Goal: Task Accomplishment & Management: Use online tool/utility

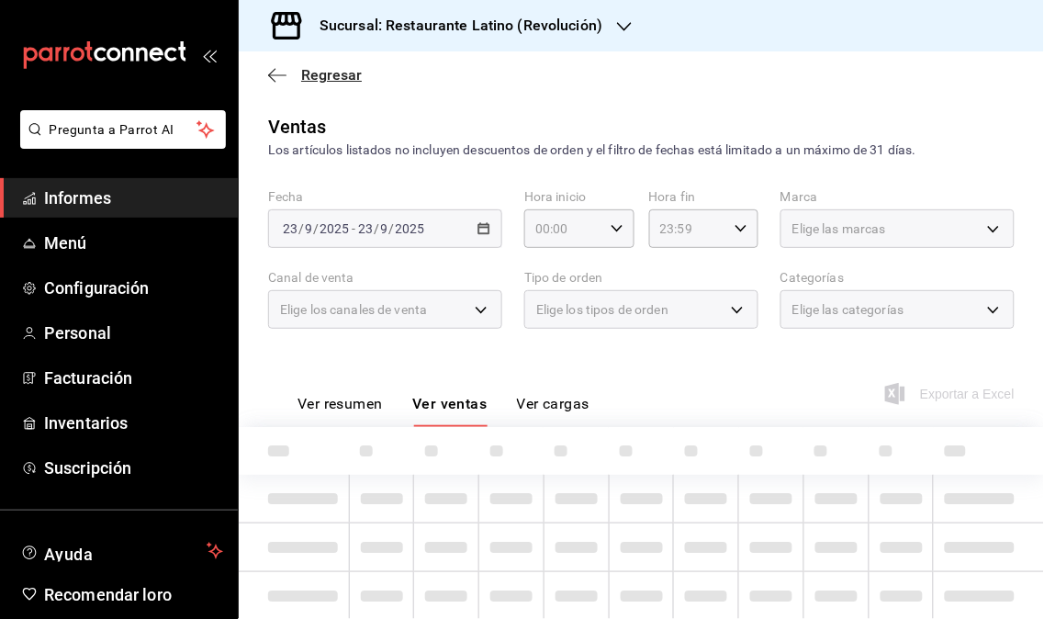
click at [317, 79] on font "Regresar" at bounding box center [331, 74] width 61 height 17
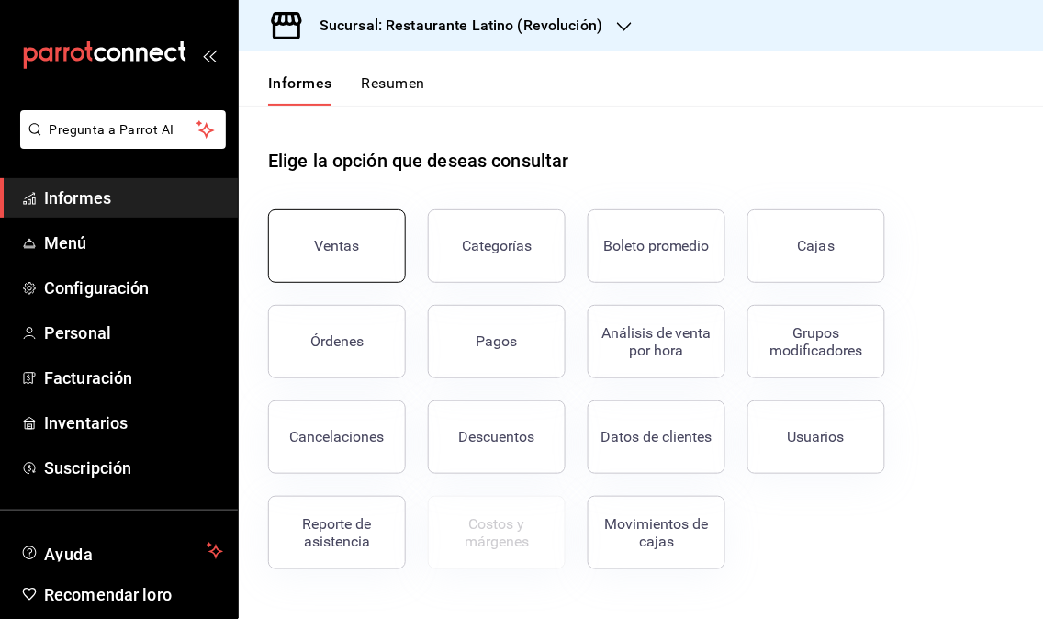
click at [358, 233] on button "Ventas" at bounding box center [337, 245] width 138 height 73
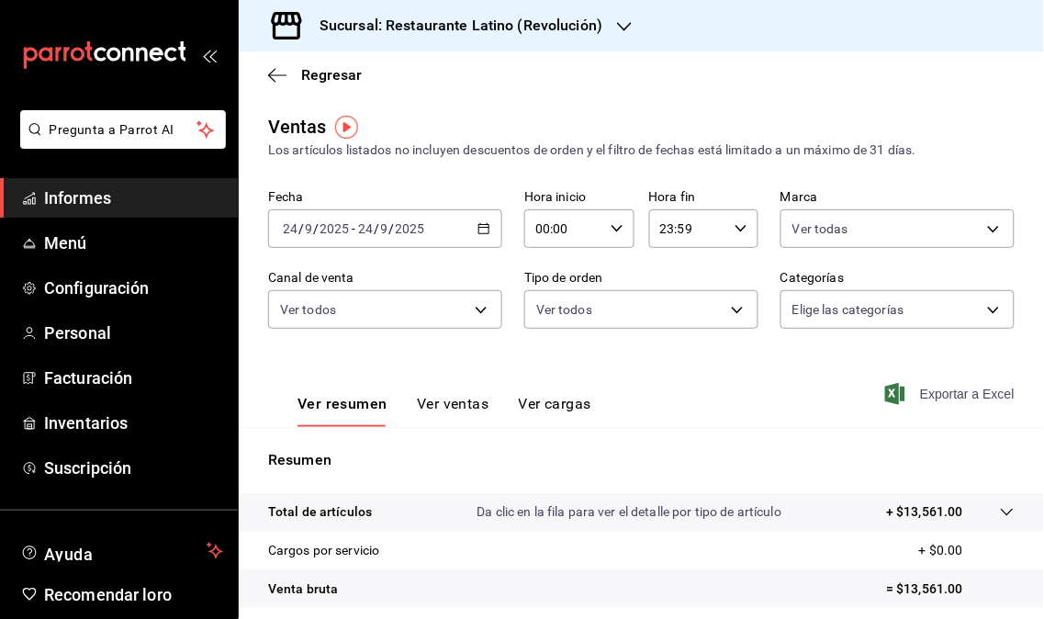
click at [933, 388] on font "Exportar a Excel" at bounding box center [967, 394] width 95 height 15
click at [933, 388] on div "Exportar a Excel" at bounding box center [954, 394] width 122 height 17
